Goal: Information Seeking & Learning: Stay updated

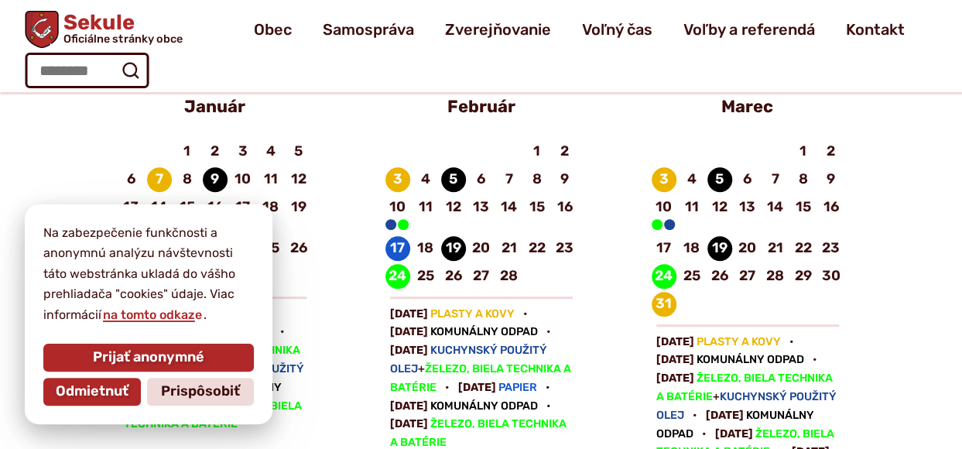
scroll to position [464, 0]
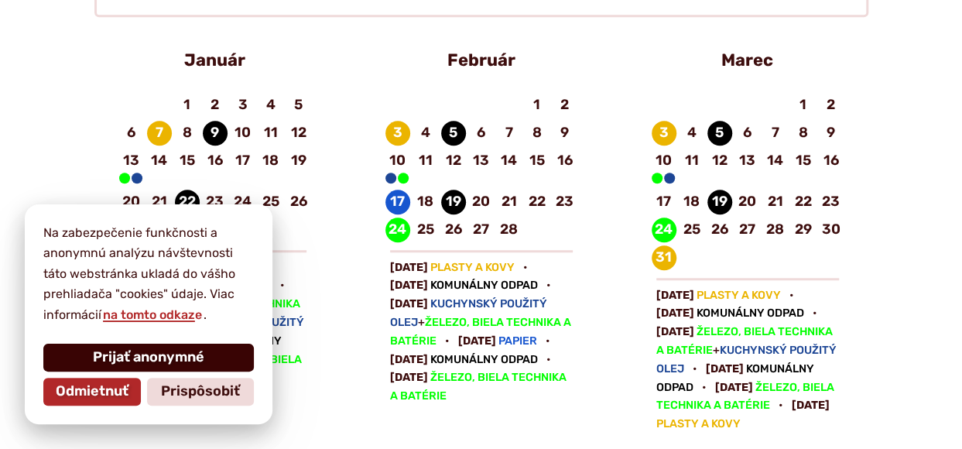
click at [150, 351] on span "Prijať anonymné" at bounding box center [148, 357] width 111 height 17
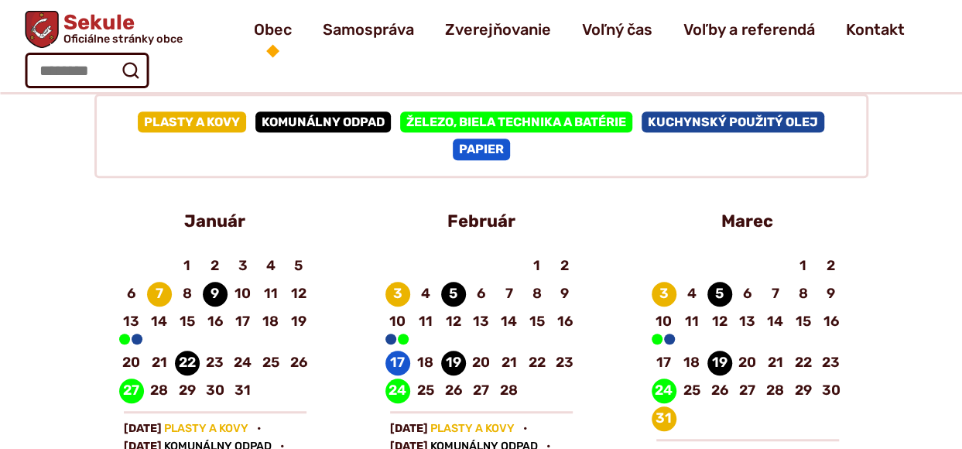
scroll to position [0, 0]
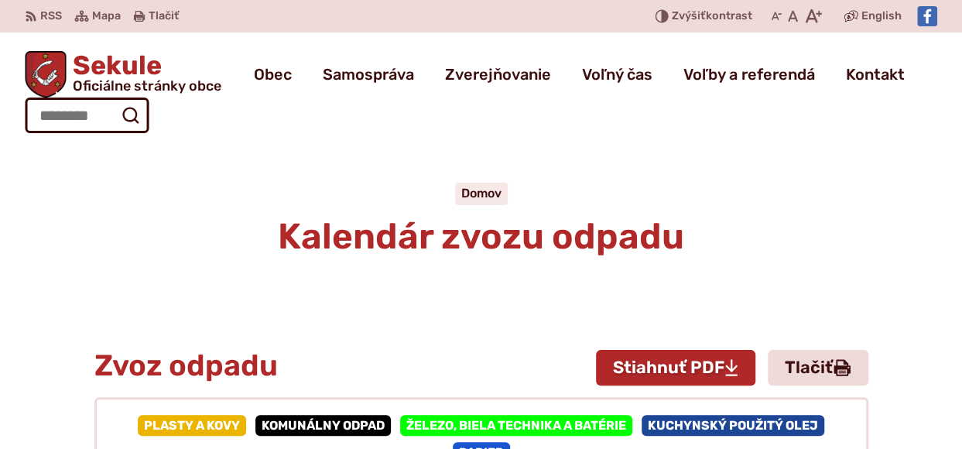
click at [104, 61] on span "Sekule Oficiálne stránky obce" at bounding box center [144, 73] width 155 height 40
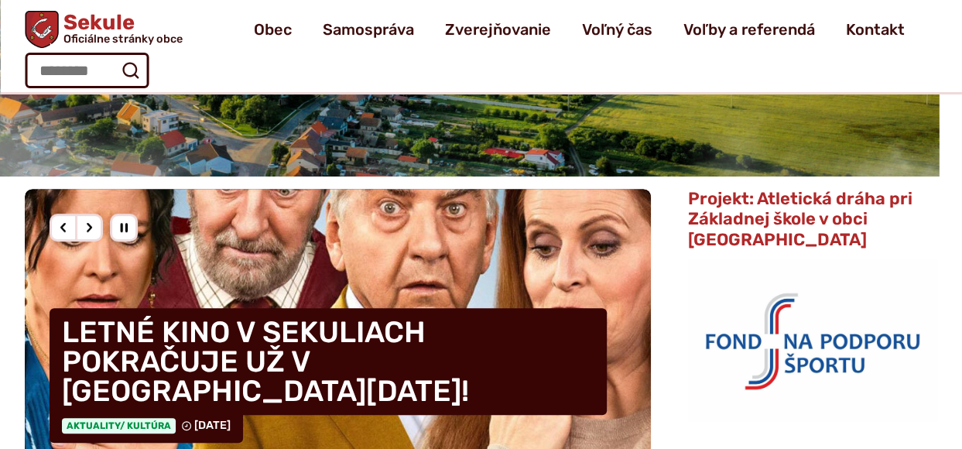
scroll to position [309, 0]
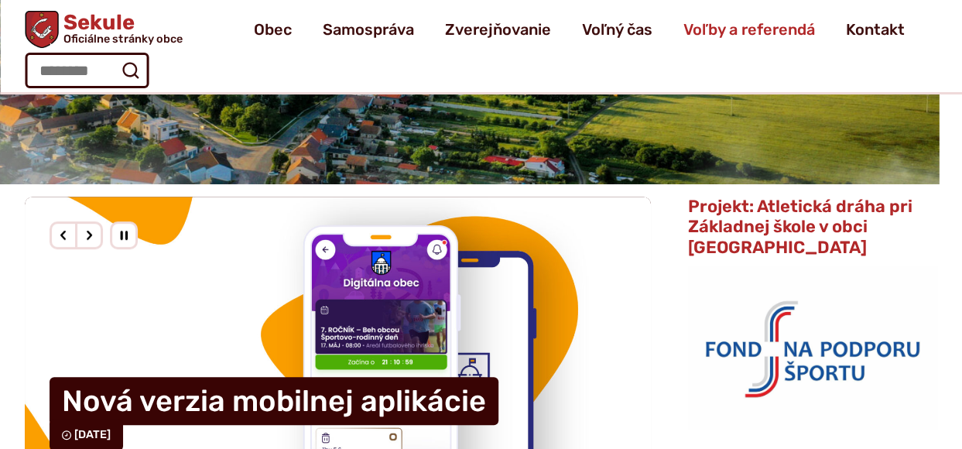
click at [762, 30] on span "Voľby a referendá" at bounding box center [749, 29] width 132 height 43
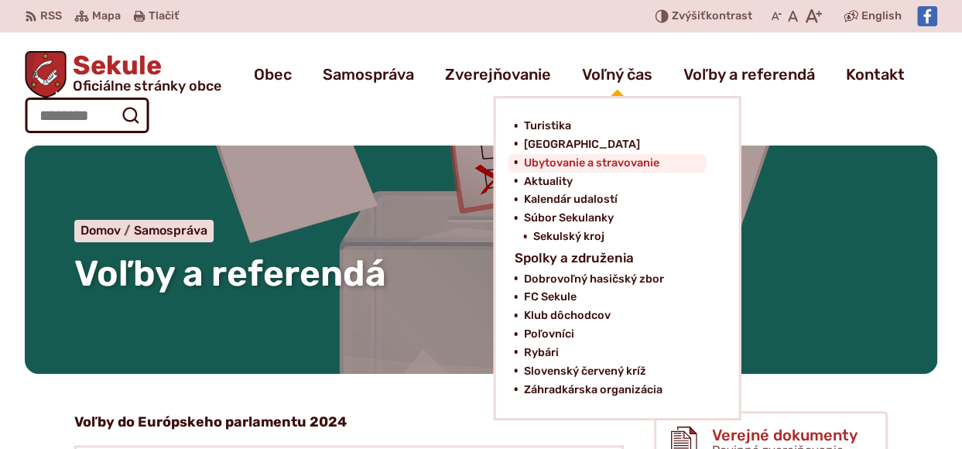
click at [559, 161] on span "Ubytovanie a stravovanie" at bounding box center [590, 163] width 135 height 19
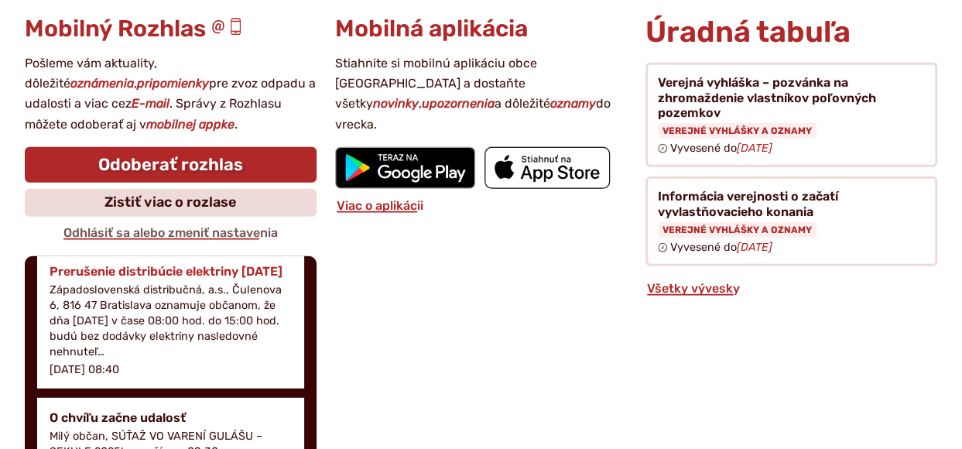
scroll to position [309, 0]
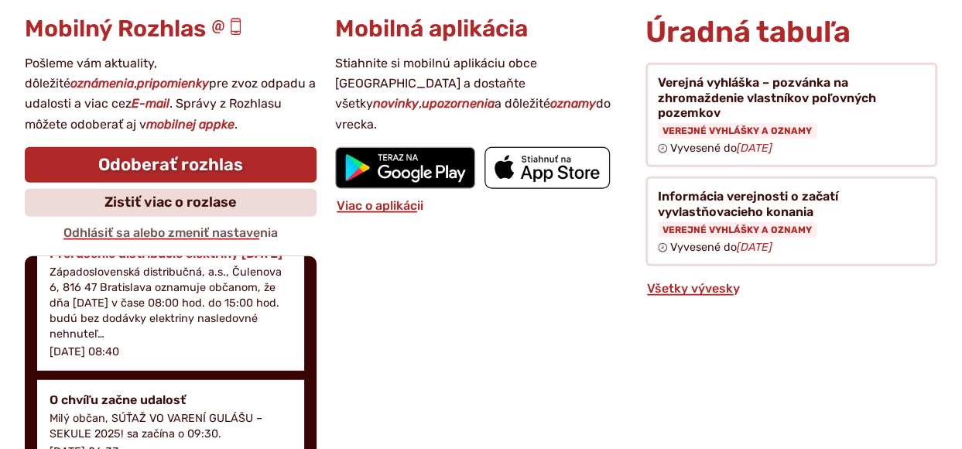
click at [120, 278] on p "Západoslovenská distribučná, a.s., Čulenova 6, 816 47 Bratislava oznamuje občan…" at bounding box center [171, 304] width 242 height 78
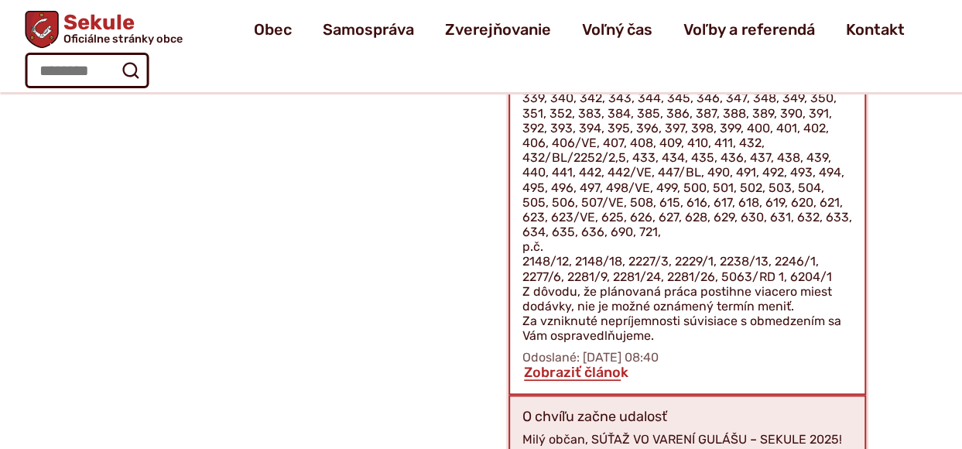
scroll to position [617, 0]
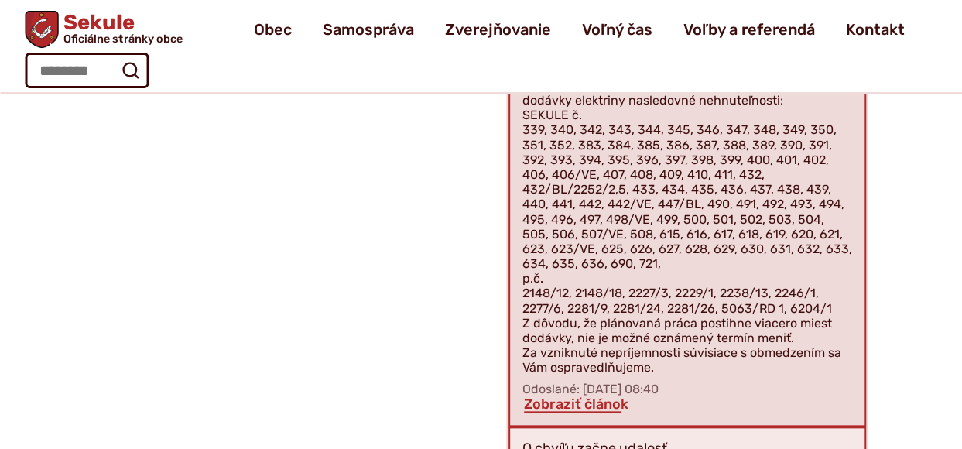
click at [521, 334] on div "Prerušenie distribúcie elektriny [DATE] Západoslovenská distribučná, a.s., [GEO…" at bounding box center [687, 219] width 354 height 412
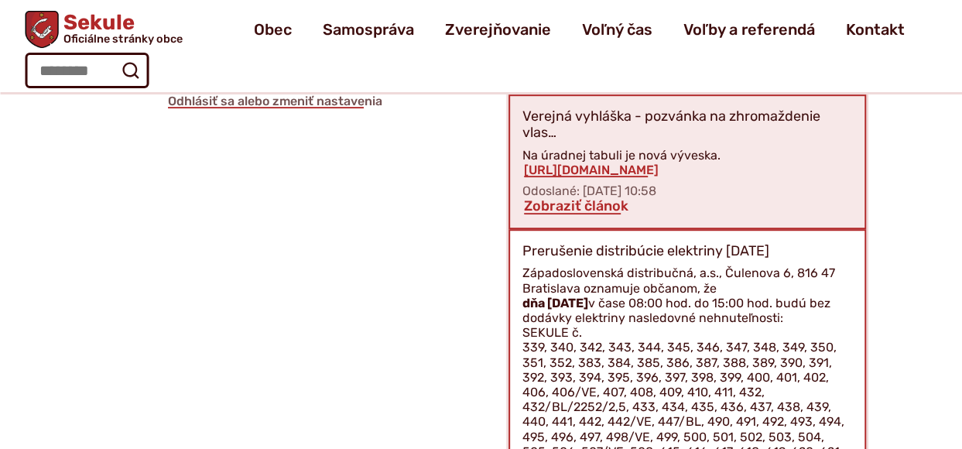
scroll to position [231, 0]
